Goal: Task Accomplishment & Management: Complete application form

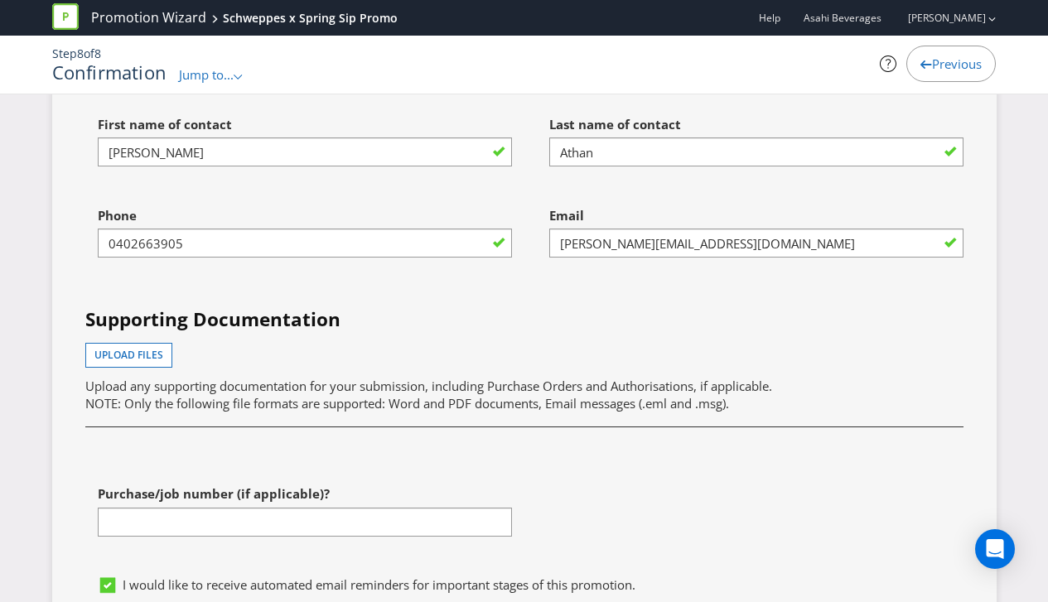
scroll to position [5523, 0]
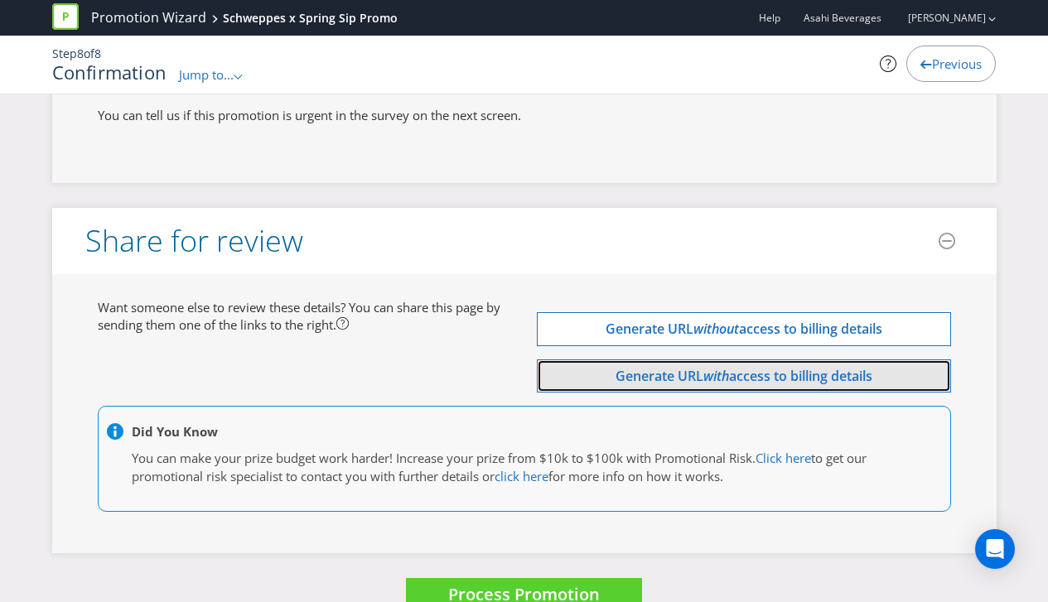
click at [710, 367] on em "with" at bounding box center [716, 376] width 26 height 18
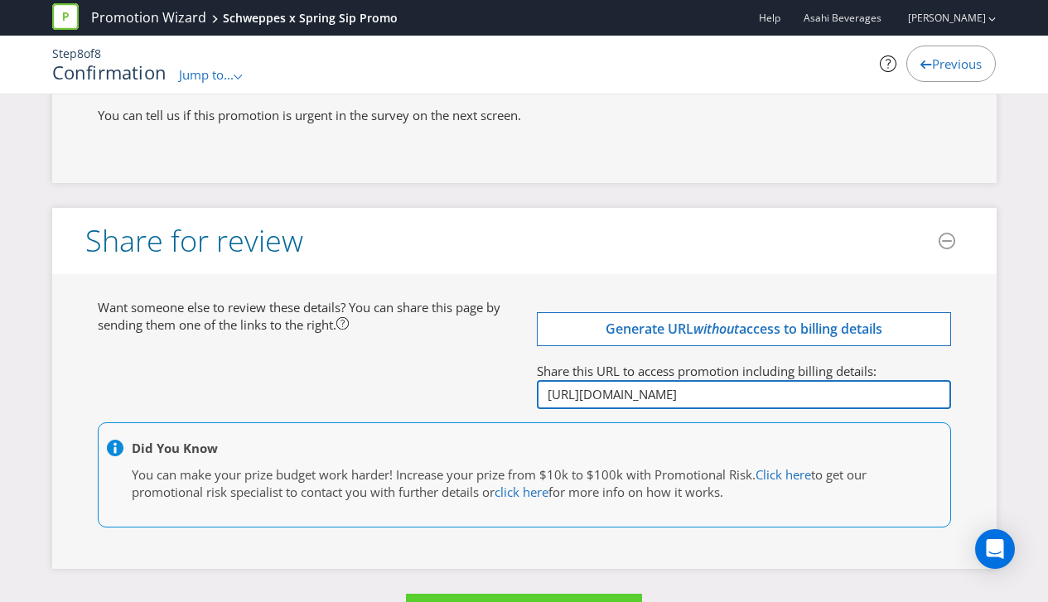
click at [672, 380] on input "[URL][DOMAIN_NAME]" at bounding box center [744, 394] width 414 height 29
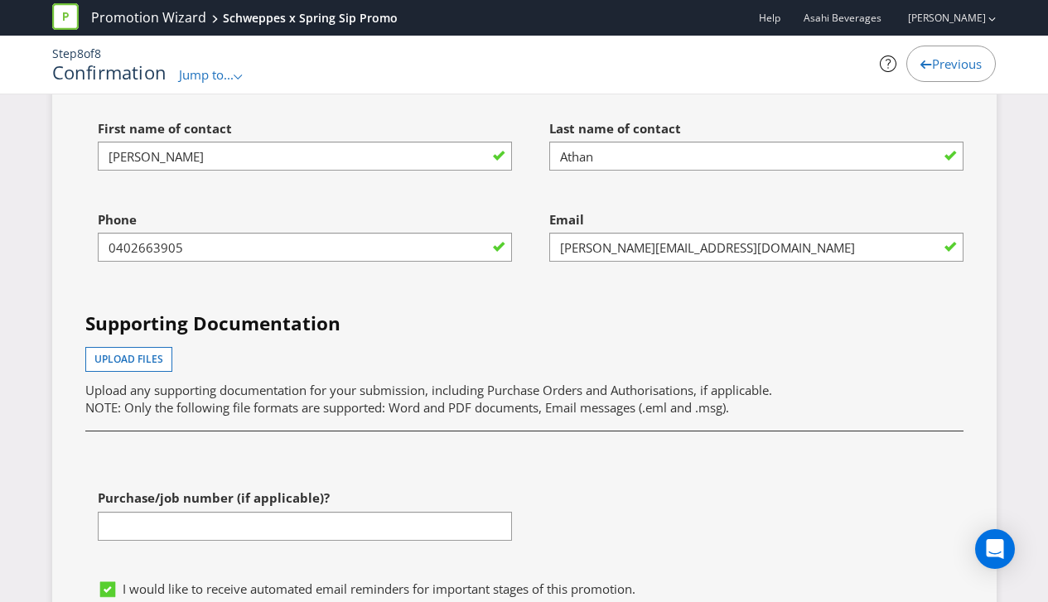
scroll to position [5014, 0]
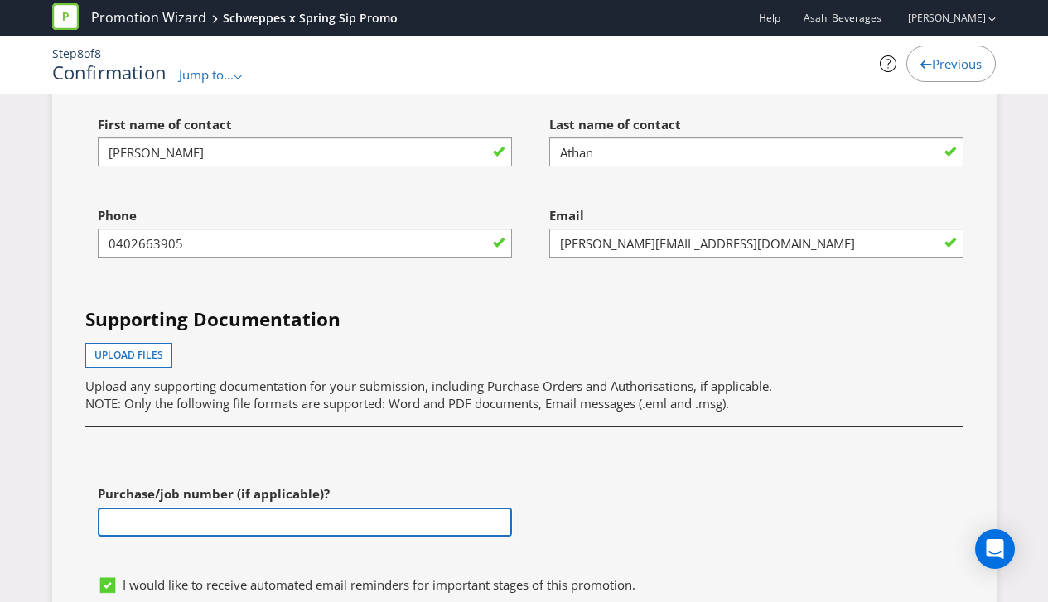
click at [152, 508] on input "text" at bounding box center [305, 522] width 414 height 29
paste input "[URL][DOMAIN_NAME]"
type input "[URL][DOMAIN_NAME]"
click at [157, 508] on input "[URL][DOMAIN_NAME]" at bounding box center [305, 522] width 414 height 29
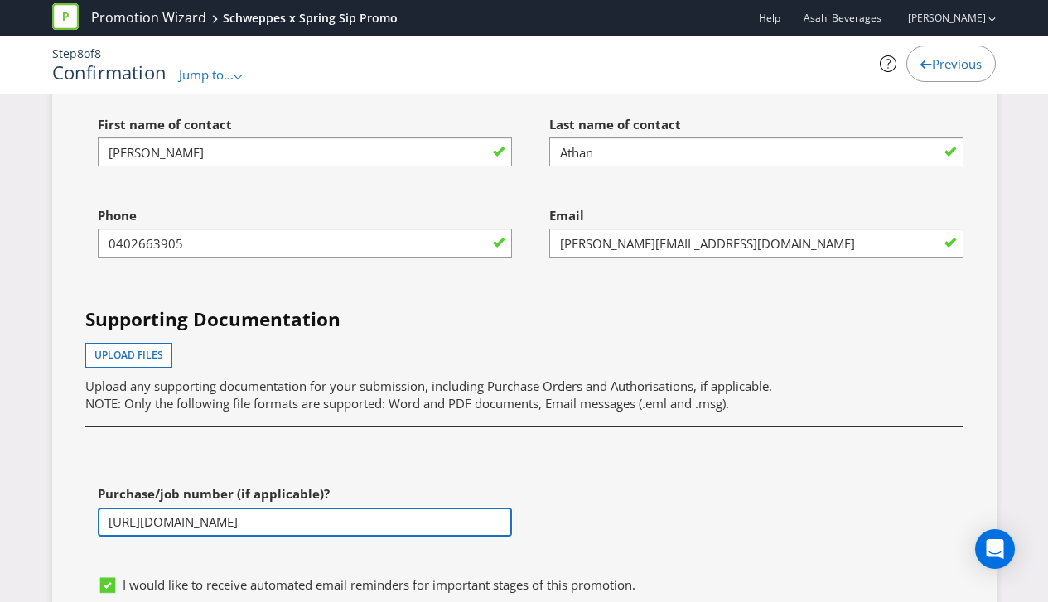
click at [157, 508] on input "[URL][DOMAIN_NAME]" at bounding box center [305, 522] width 414 height 29
click at [132, 508] on input "text" at bounding box center [305, 522] width 414 height 29
paste input "[URL][DOMAIN_NAME]"
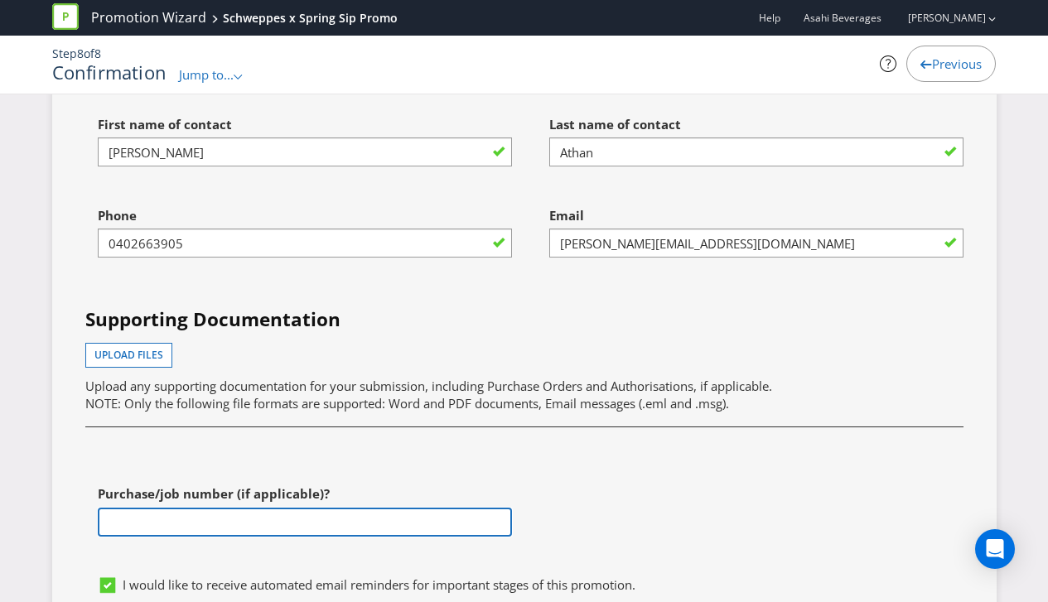
type input "[URL][DOMAIN_NAME]"
click at [147, 508] on input "[URL][DOMAIN_NAME]" at bounding box center [305, 522] width 414 height 29
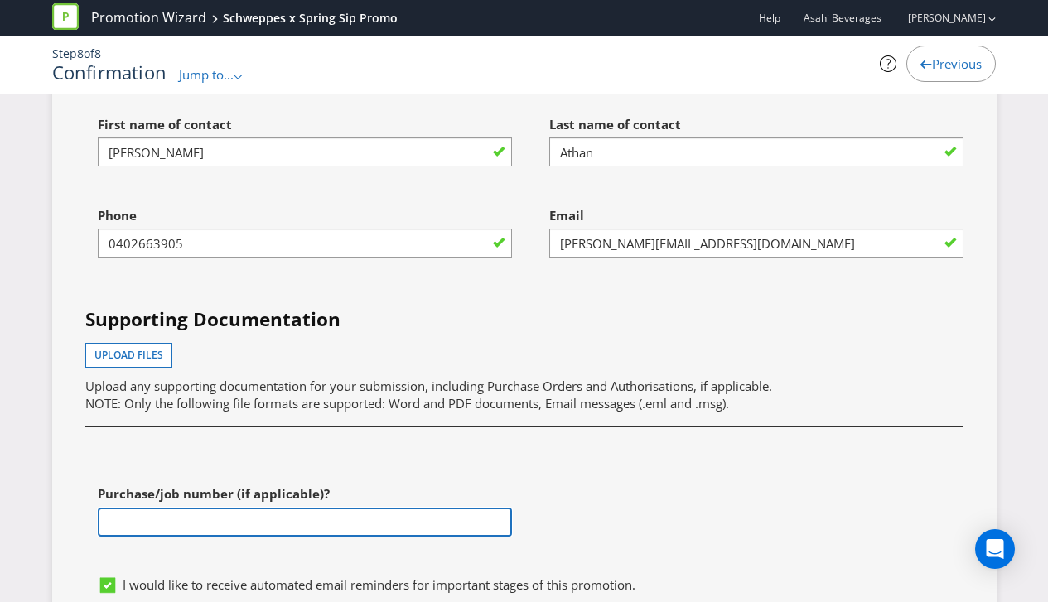
scroll to position [0, 0]
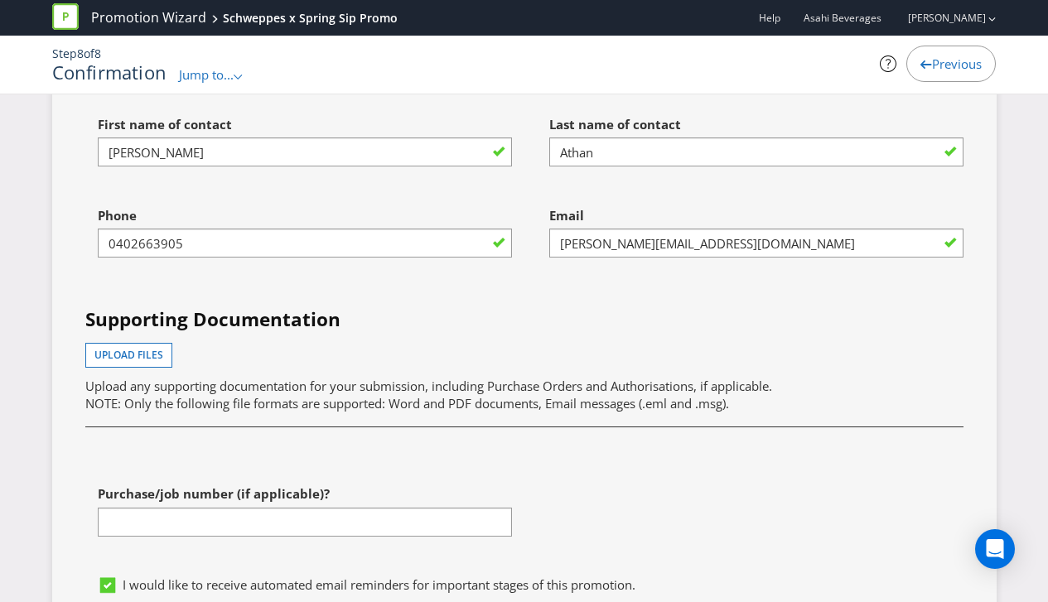
click at [147, 536] on div at bounding box center [305, 537] width 414 height 2
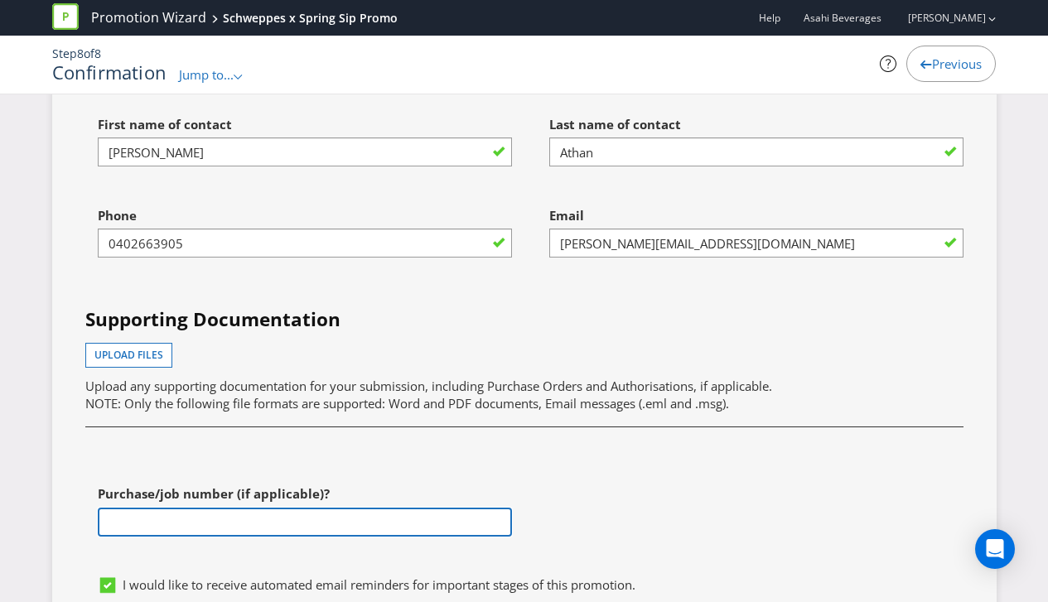
click at [151, 508] on input "text" at bounding box center [305, 522] width 414 height 29
paste input "4501779216"
type input "4501779216"
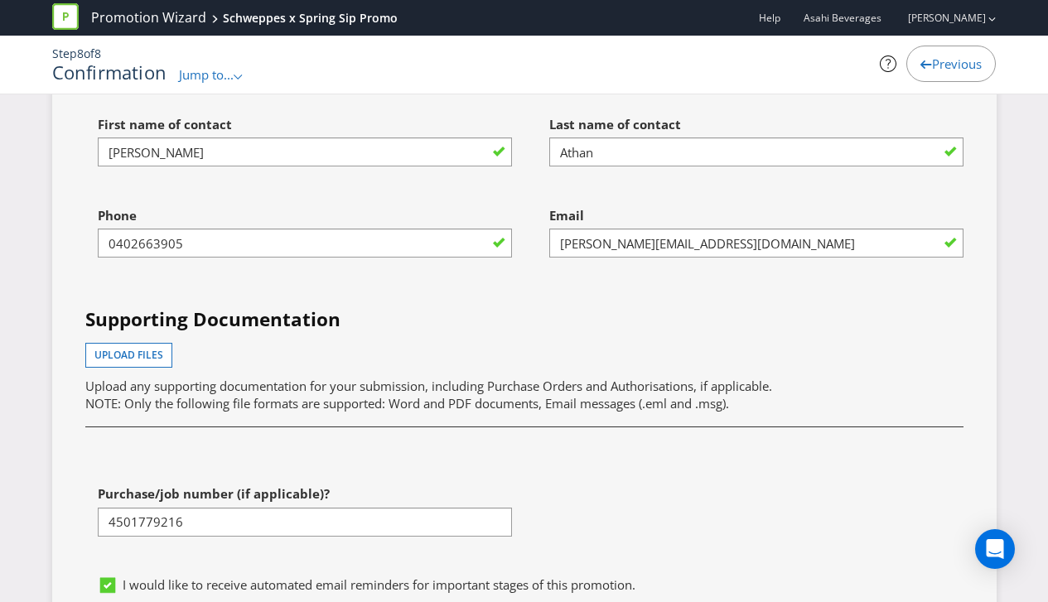
click at [195, 434] on div "First name of contact [PERSON_NAME] Last name of contact Athan Phone [PHONE_NUM…" at bounding box center [524, 338] width 903 height 460
drag, startPoint x: 388, startPoint y: 370, endPoint x: 697, endPoint y: 371, distance: 308.9
click at [690, 395] on span "NOTE: Only the following file formats are supported: Word and PDF documents, Em…" at bounding box center [406, 403] width 643 height 17
click at [701, 395] on span "NOTE: Only the following file formats are supported: Word and PDF documents, Em…" at bounding box center [406, 403] width 643 height 17
click at [143, 343] on button "Upload files" at bounding box center [128, 355] width 87 height 25
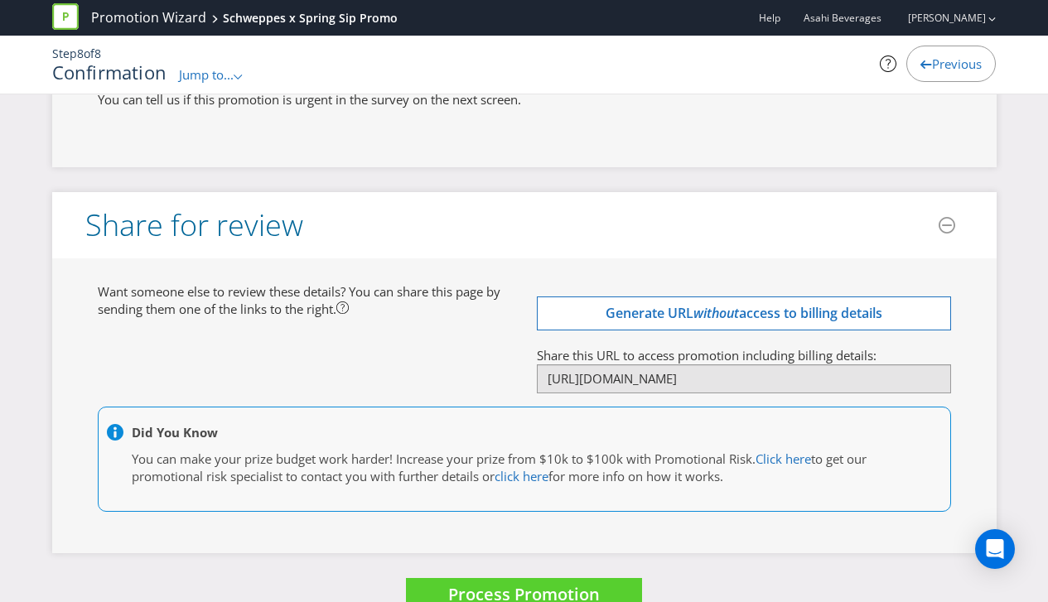
scroll to position [5584, 0]
click at [501, 583] on span "Process Promotion" at bounding box center [524, 594] width 152 height 22
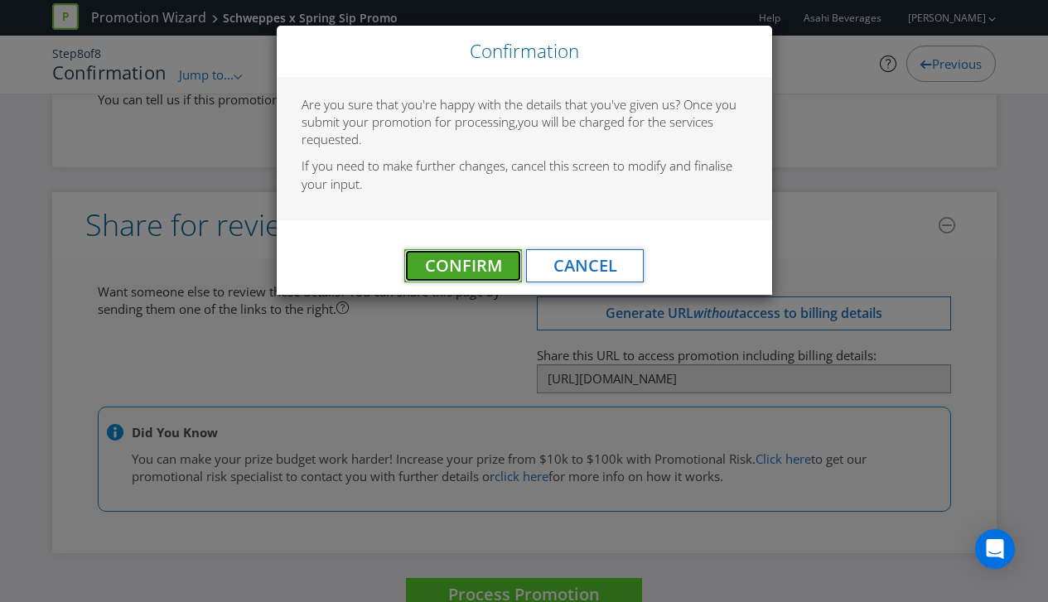
click at [467, 262] on span "Confirm" at bounding box center [463, 265] width 77 height 22
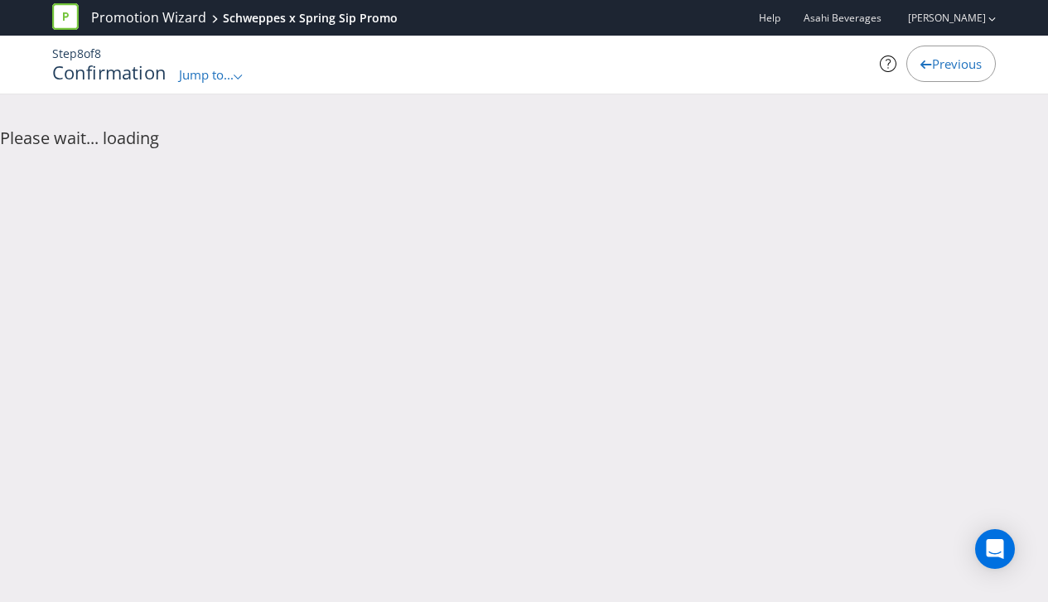
scroll to position [0, 0]
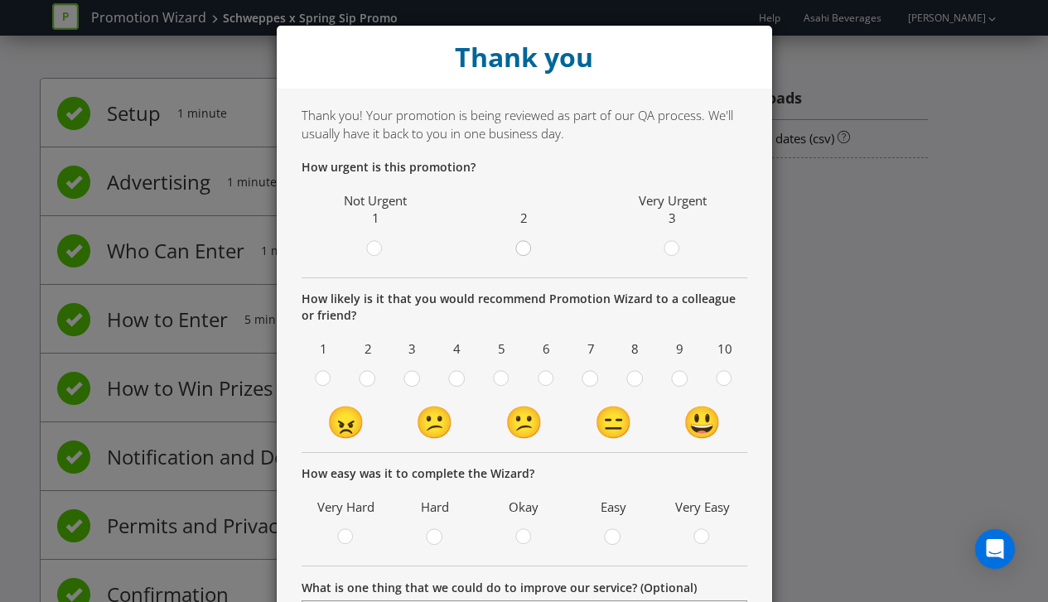
click at [526, 244] on div at bounding box center [523, 243] width 8 height 8
click at [0, 0] on input "radio" at bounding box center [0, 0] width 0 height 0
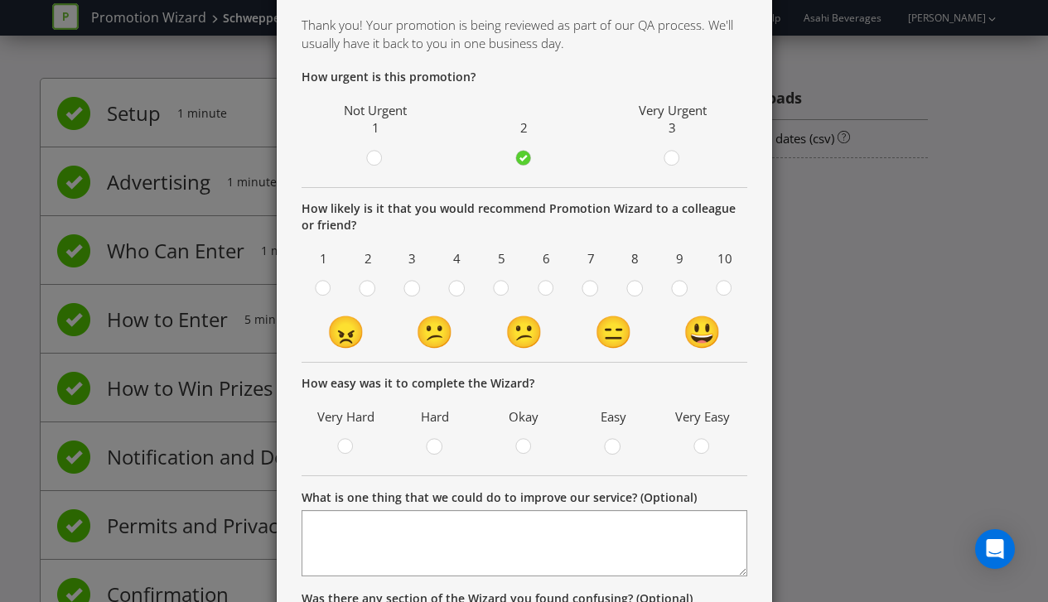
scroll to position [102, 0]
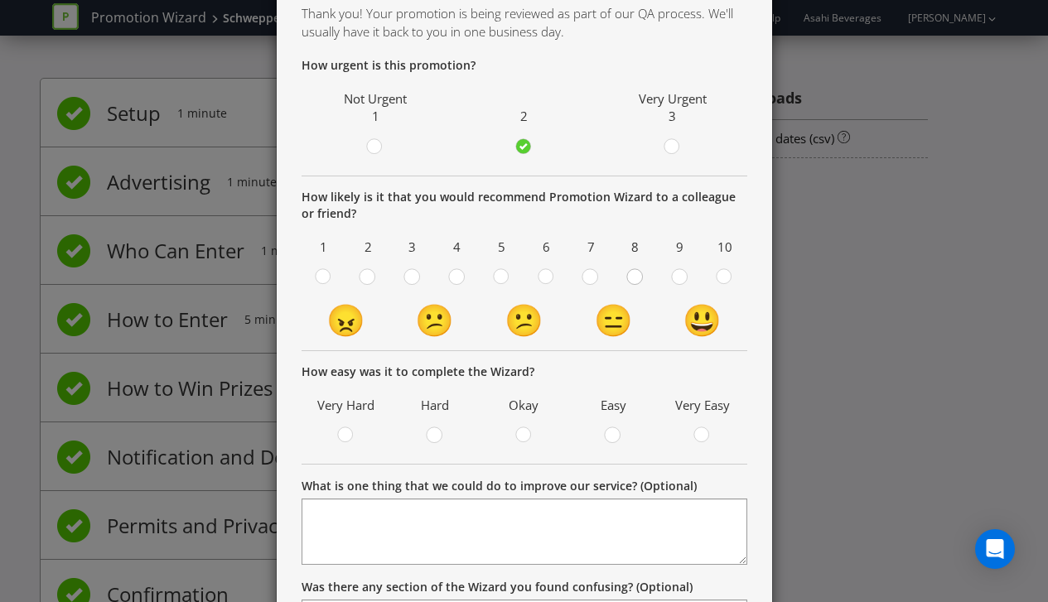
click at [634, 281] on circle at bounding box center [634, 276] width 15 height 15
click at [0, 0] on input "radio" at bounding box center [0, 0] width 0 height 0
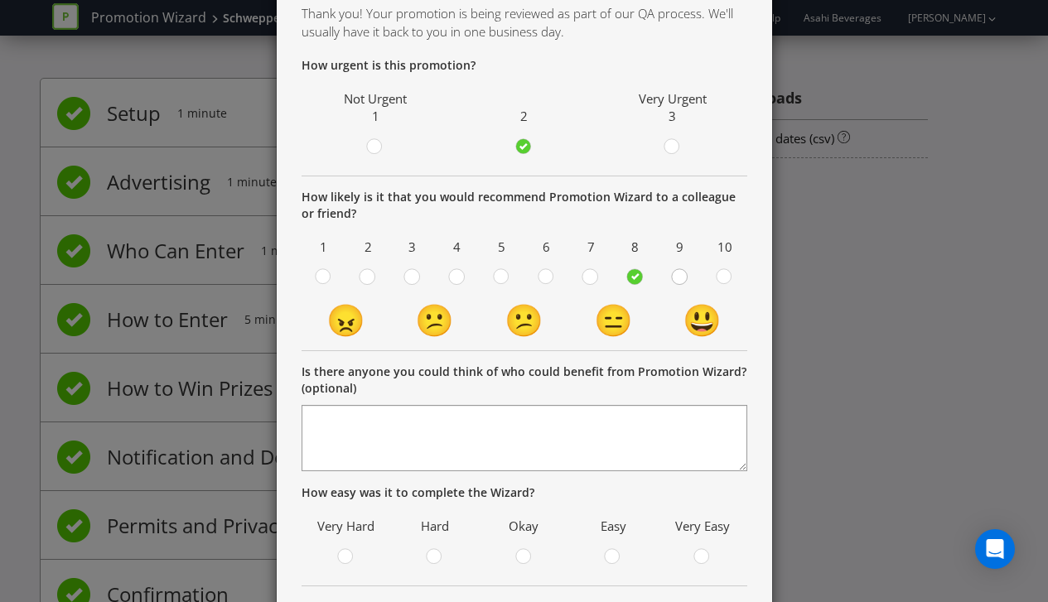
click at [682, 279] on circle at bounding box center [679, 276] width 15 height 15
click at [0, 0] on input "radio" at bounding box center [0, 0] width 0 height 0
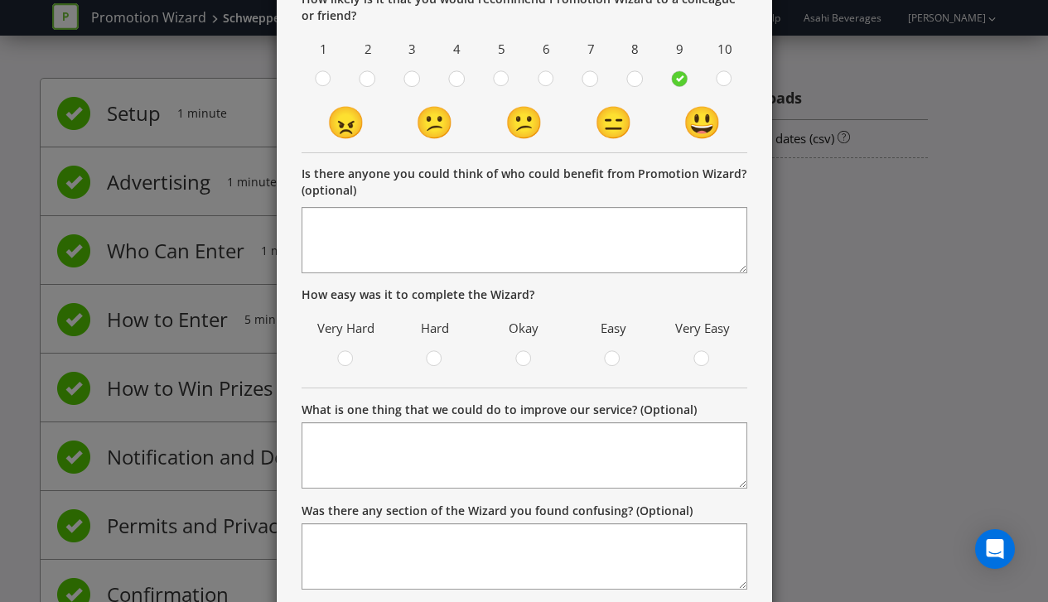
scroll to position [336, 0]
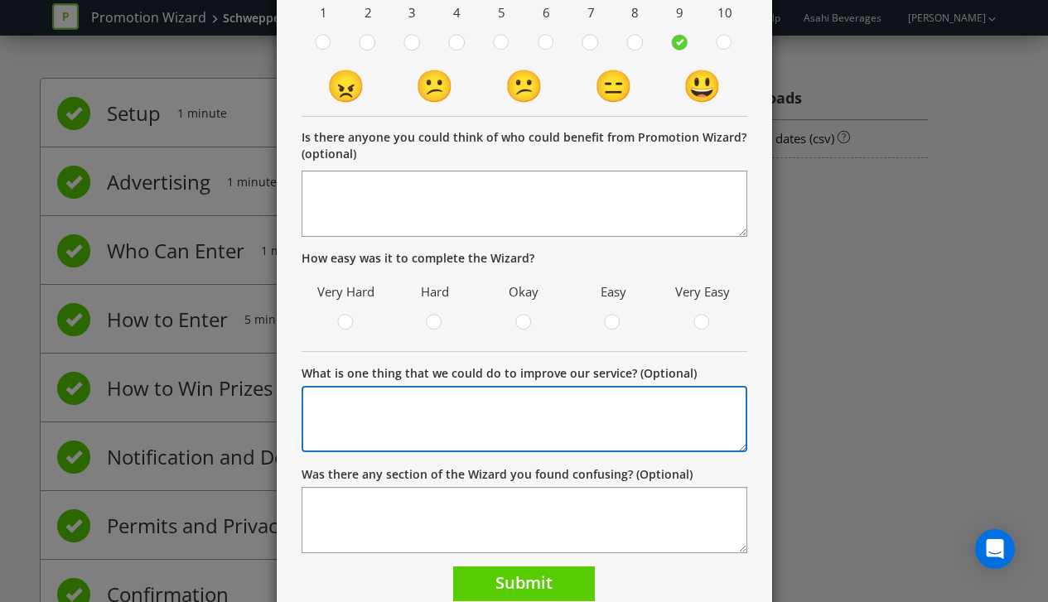
click at [381, 412] on textarea "What is one thing that we could do to improve our service? (Optional)" at bounding box center [524, 419] width 446 height 66
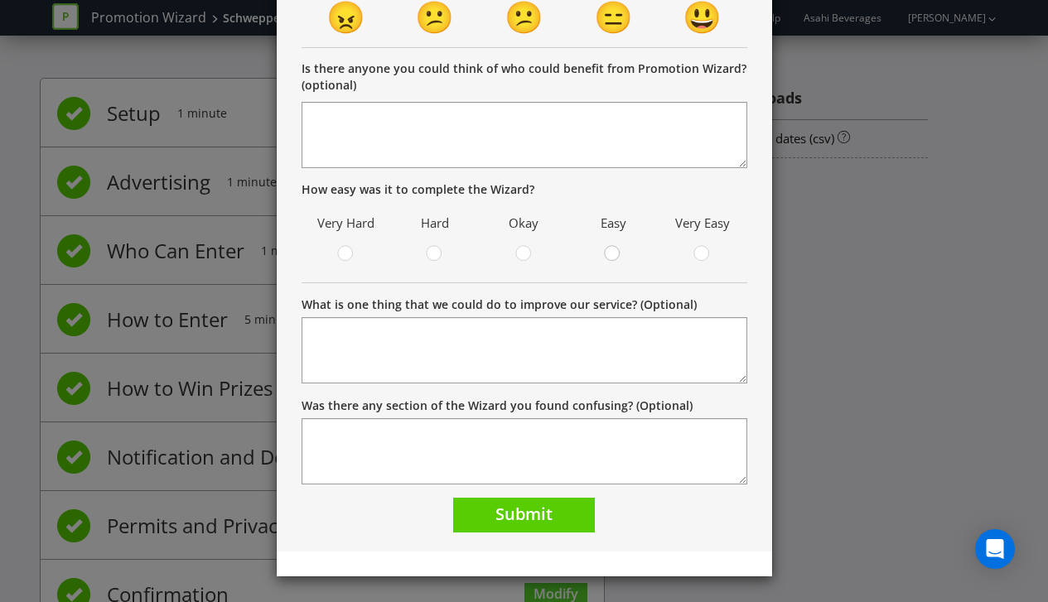
click at [609, 256] on circle at bounding box center [612, 253] width 15 height 15
click at [0, 0] on input "radio" at bounding box center [0, 0] width 0 height 0
click at [523, 514] on span "Submit" at bounding box center [523, 514] width 57 height 22
